Goal: Find specific page/section: Find specific page/section

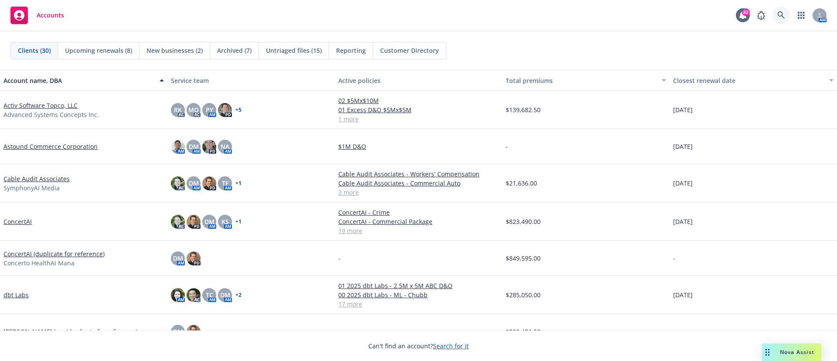
click at [558, 18] on icon at bounding box center [781, 15] width 8 height 8
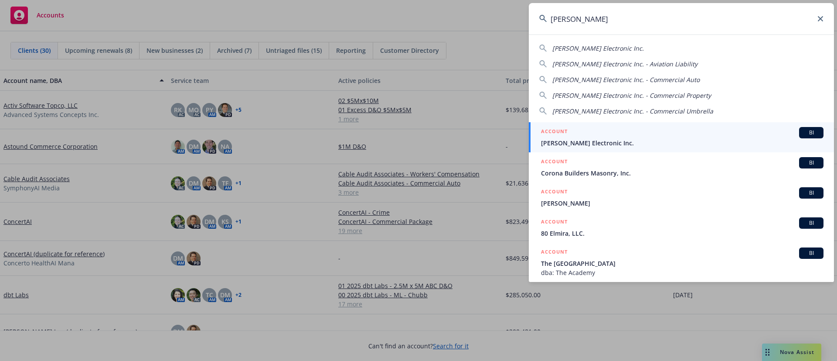
type input "[PERSON_NAME]"
click at [558, 137] on div "ACCOUNT BI" at bounding box center [682, 132] width 282 height 11
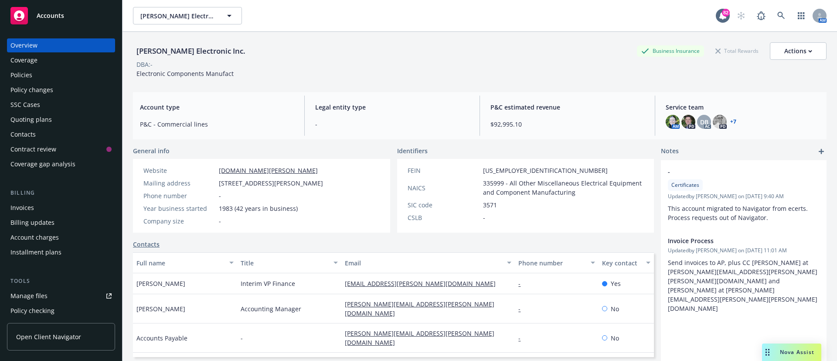
click at [32, 74] on div "Policies" at bounding box center [60, 75] width 101 height 14
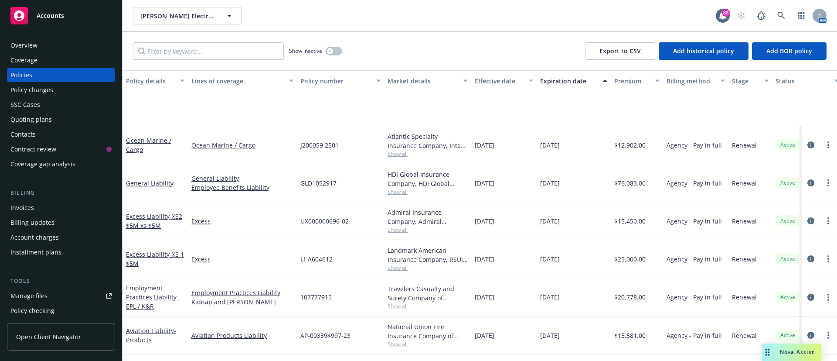
scroll to position [100, 0]
